Goal: Task Accomplishment & Management: Use online tool/utility

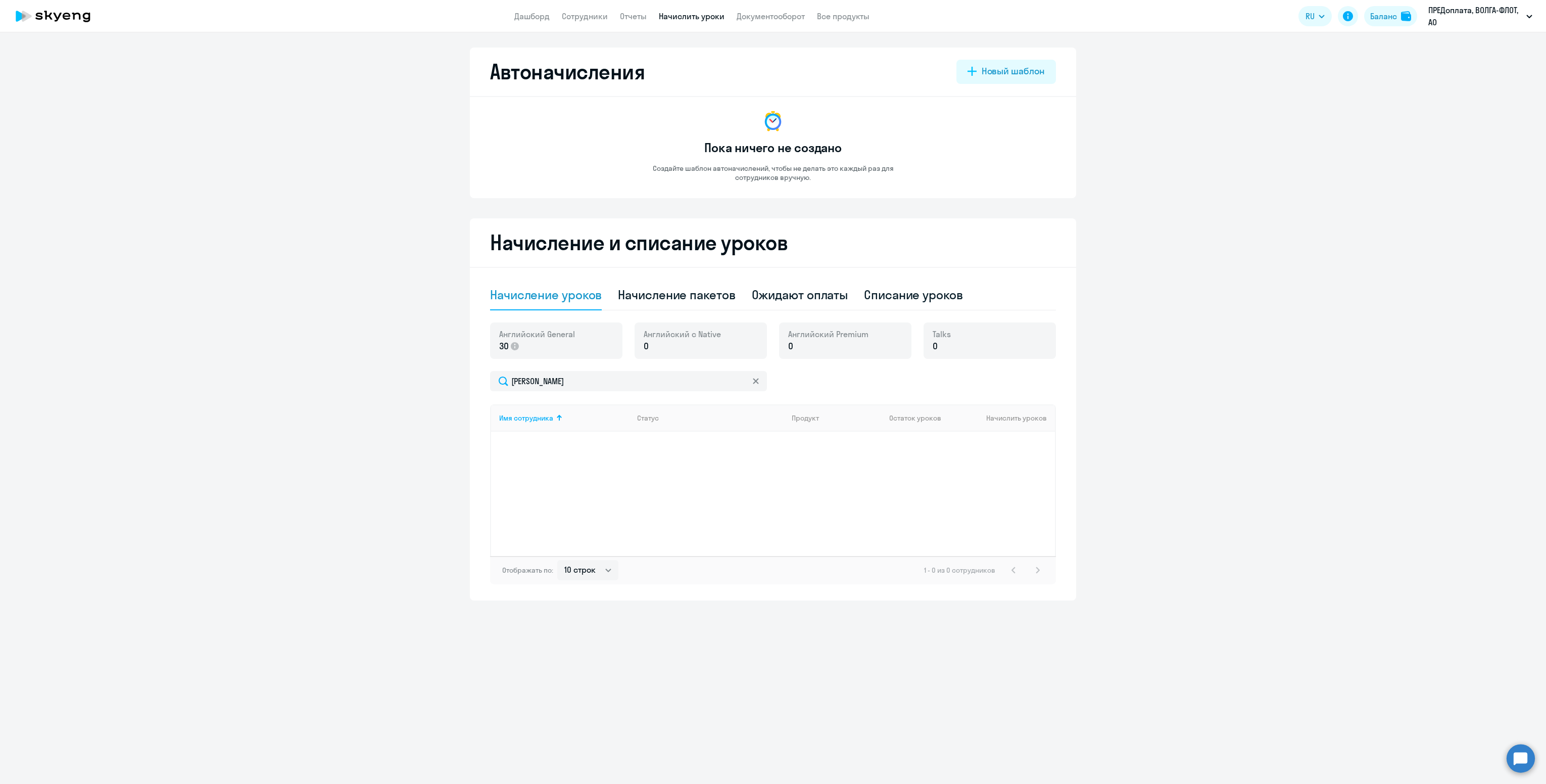
select select "10"
click at [754, 386] on div at bounding box center [755, 381] width 8 height 21
click at [753, 384] on svg-icon at bounding box center [755, 381] width 8 height 8
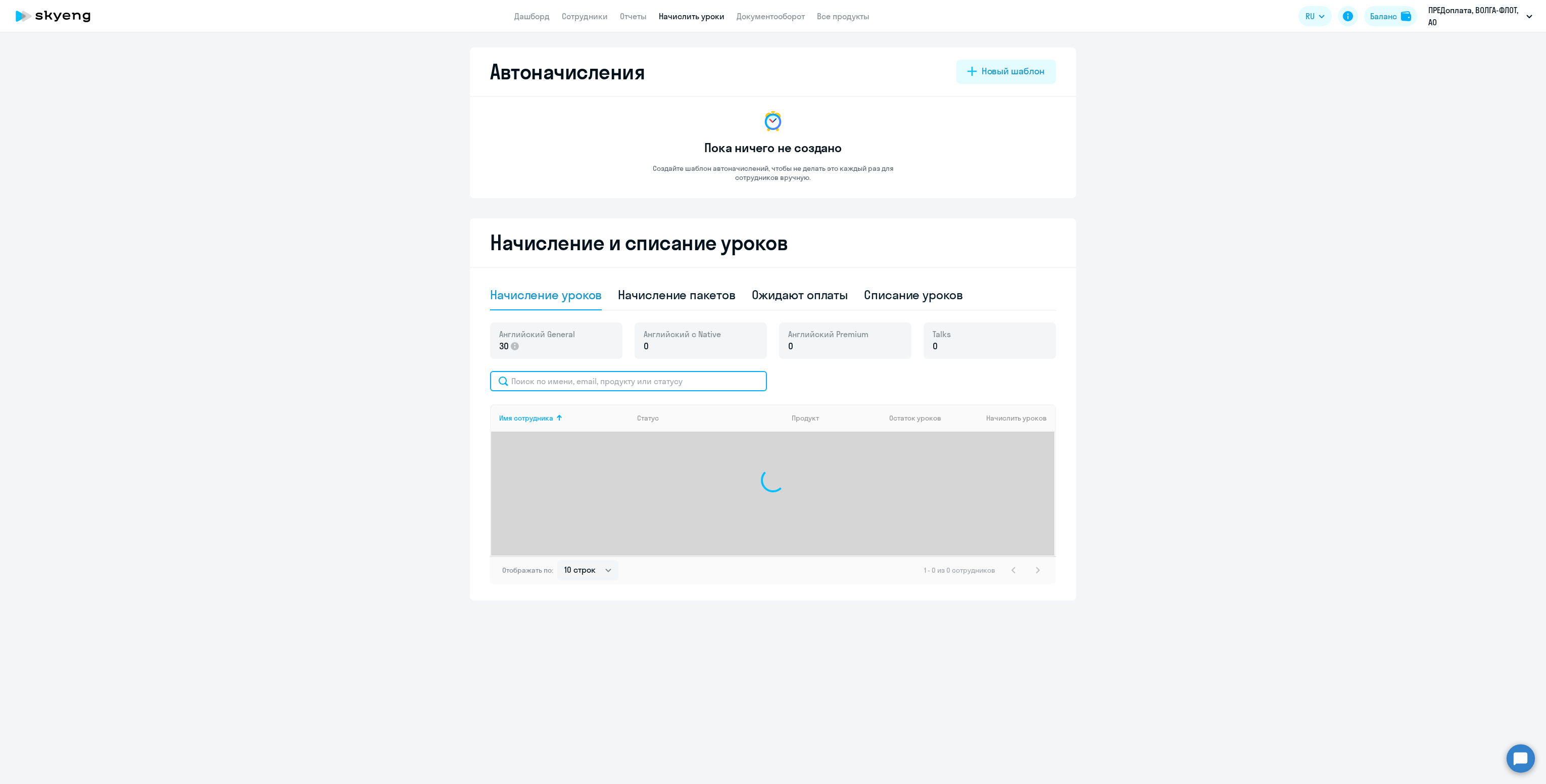
click at [714, 381] on input "text" at bounding box center [628, 381] width 277 height 21
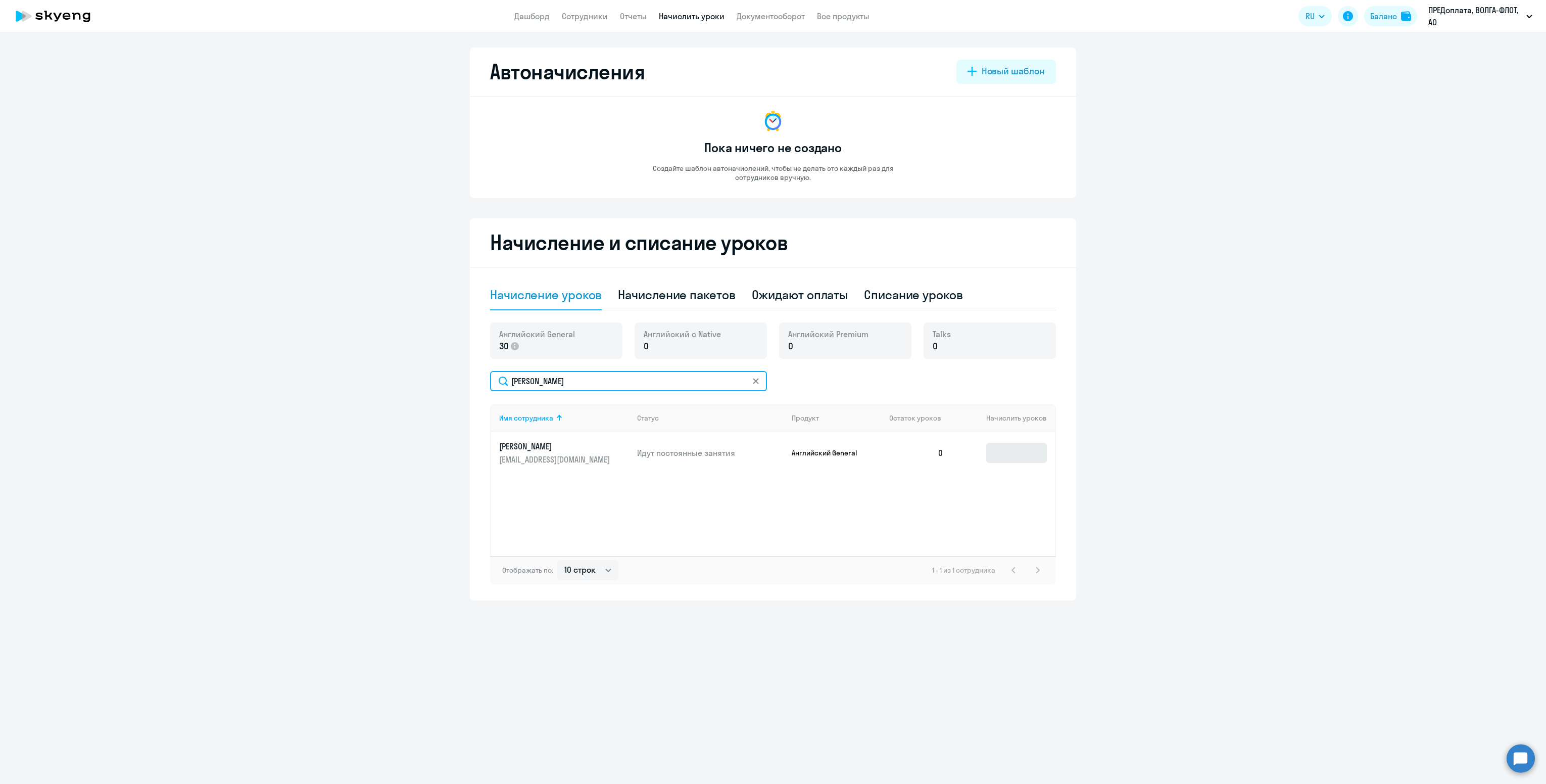
type input "[PERSON_NAME]"
click at [1014, 456] on input at bounding box center [1016, 453] width 61 height 21
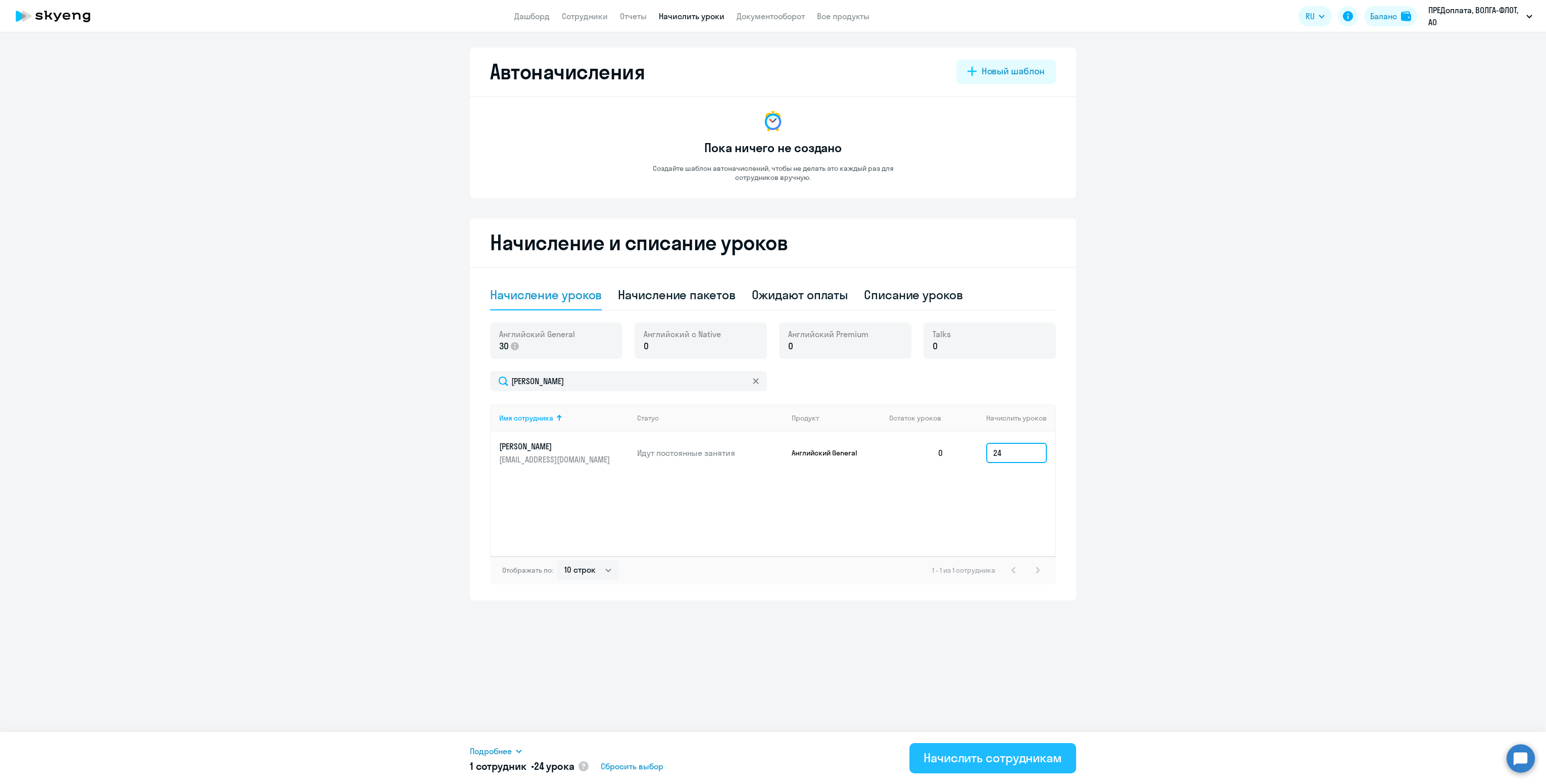
type input "24"
click at [948, 755] on div "Начислить сотрудникам" at bounding box center [993, 758] width 138 height 16
